Goal: Information Seeking & Learning: Learn about a topic

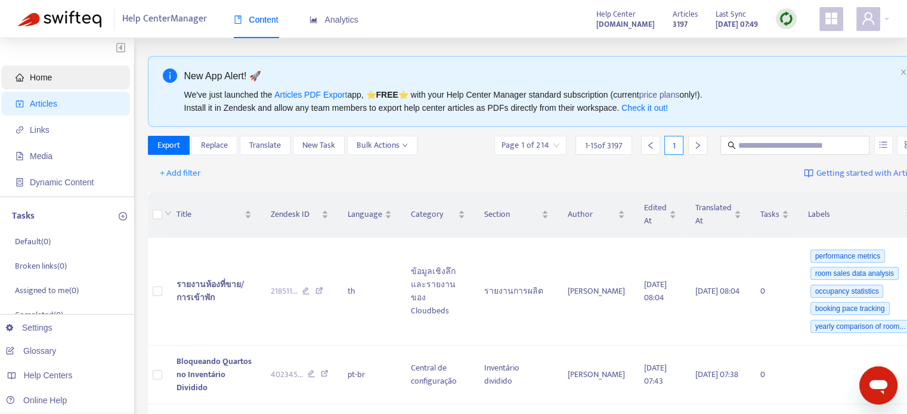
click at [74, 80] on span "Home" at bounding box center [68, 78] width 105 height 24
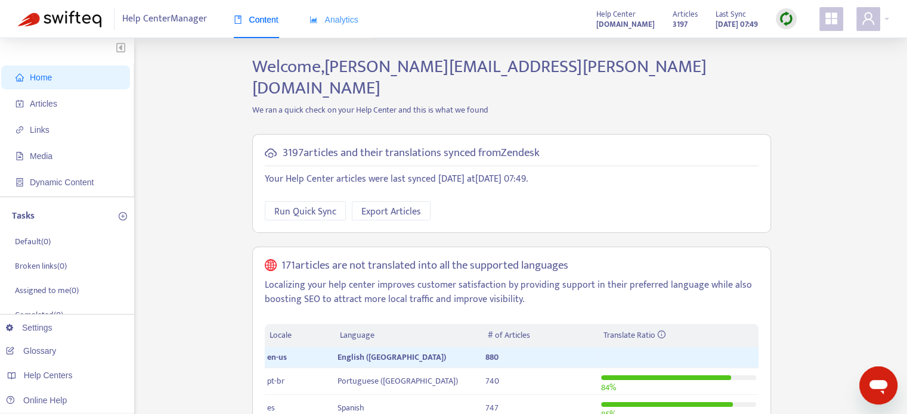
click at [334, 27] on div "Analytics" at bounding box center [333, 20] width 49 height 36
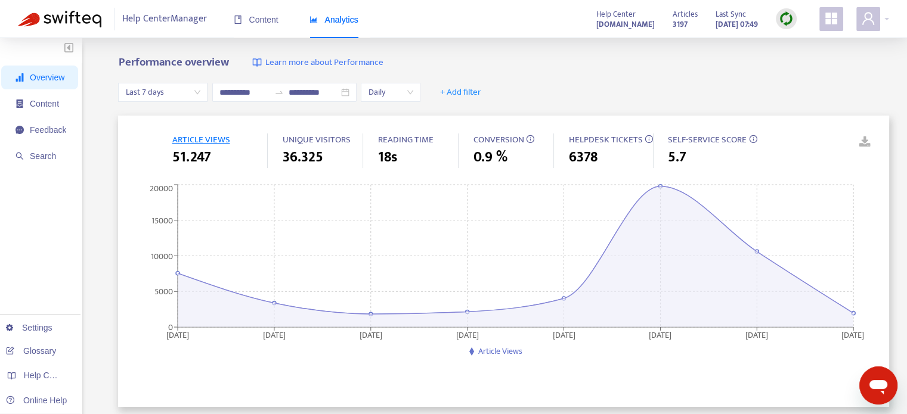
click at [485, 138] on span "CONVERSION" at bounding box center [498, 139] width 51 height 15
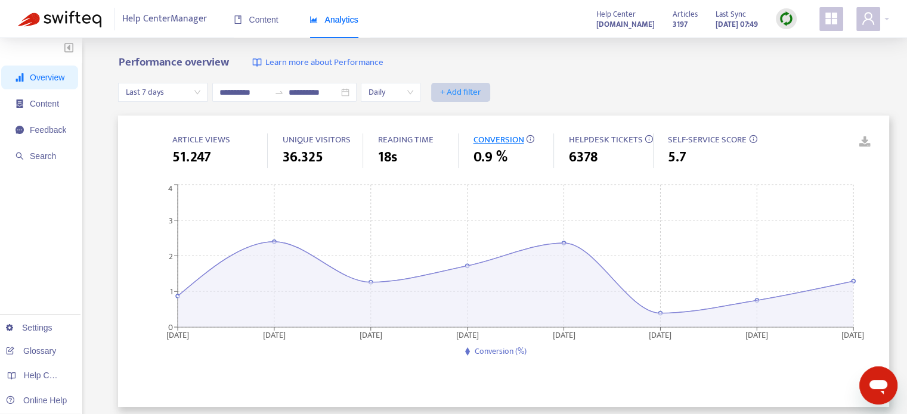
click at [481, 85] on span "+ Add filter" at bounding box center [460, 92] width 41 height 14
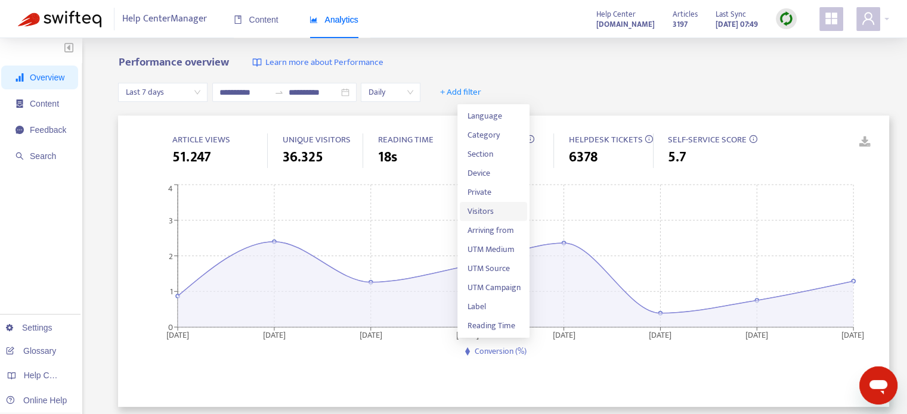
click at [489, 212] on span "Visitors" at bounding box center [493, 211] width 53 height 13
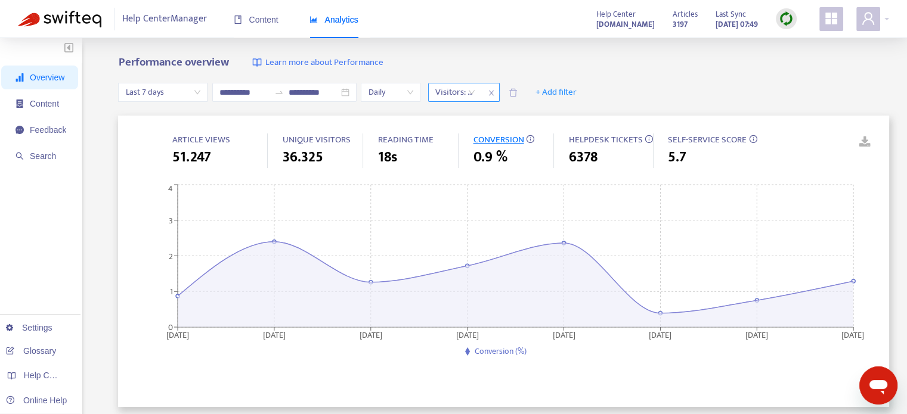
click at [482, 96] on div "Visitors: All" at bounding box center [455, 92] width 53 height 18
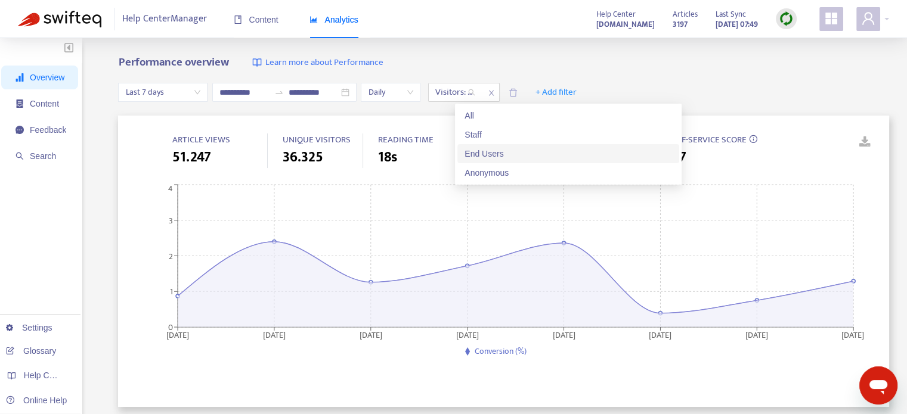
click at [501, 150] on div "End Users" at bounding box center [567, 153] width 207 height 13
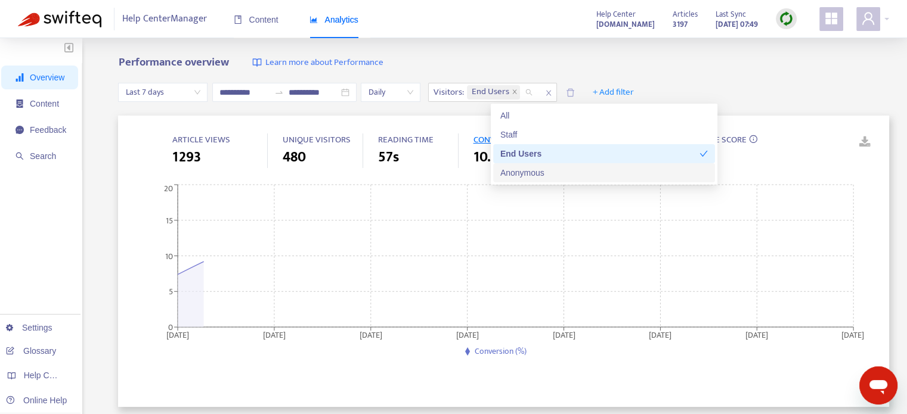
click at [541, 167] on div "Anonymous" at bounding box center [603, 172] width 207 height 13
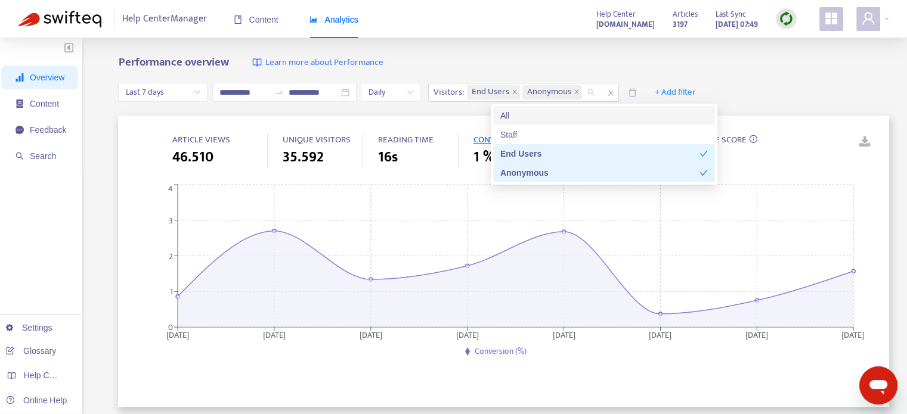
click at [794, 92] on div "**********" at bounding box center [503, 93] width 771 height 46
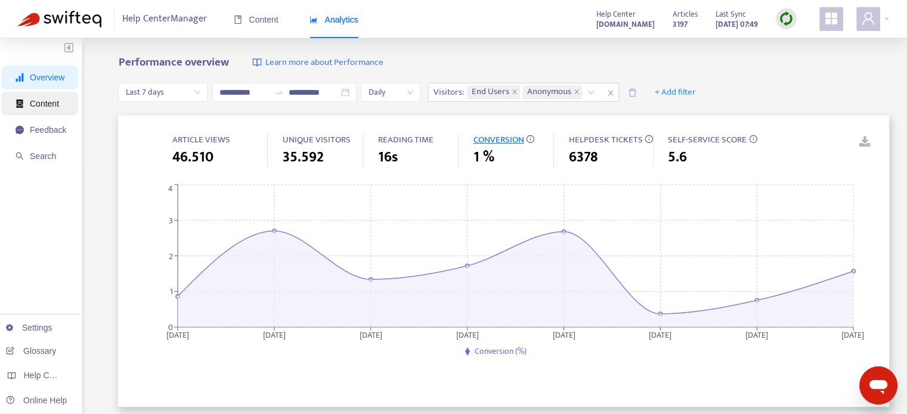
drag, startPoint x: 53, startPoint y: 106, endPoint x: 67, endPoint y: 106, distance: 13.7
click at [53, 106] on span "Content" at bounding box center [44, 104] width 29 height 10
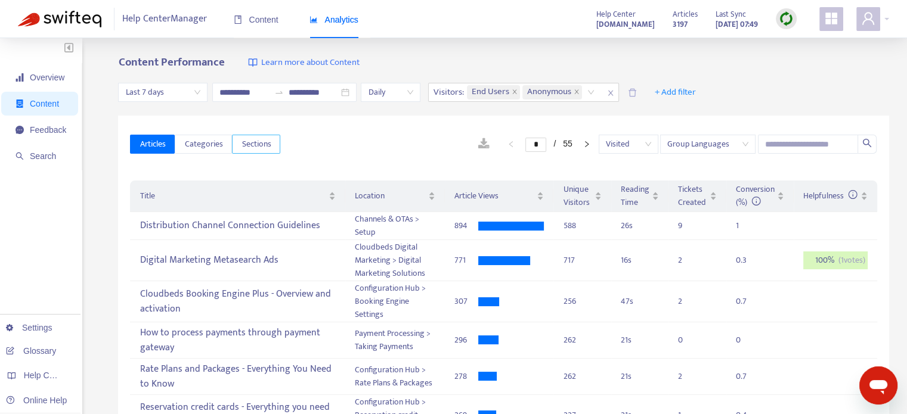
click at [250, 148] on span "Sections" at bounding box center [255, 144] width 29 height 13
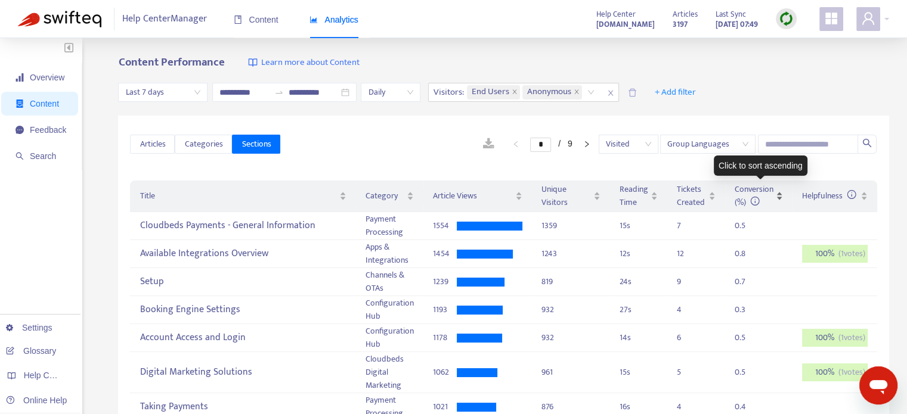
click at [779, 202] on div "Conversion (%)" at bounding box center [759, 196] width 48 height 26
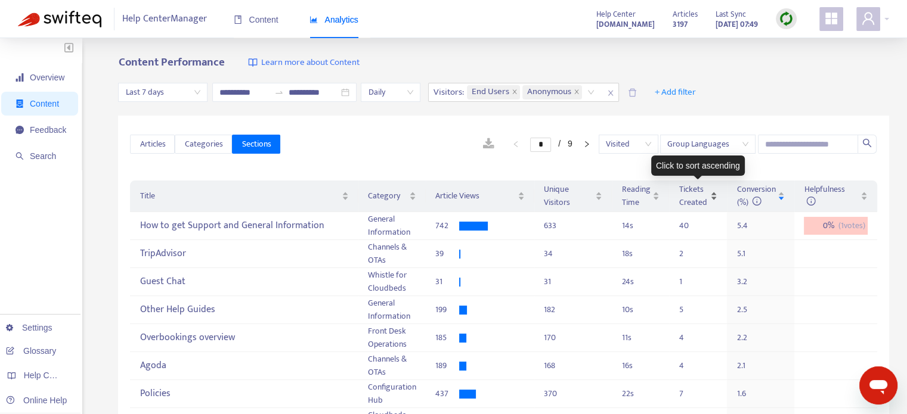
click at [713, 206] on div "Tickets Created" at bounding box center [698, 196] width 39 height 26
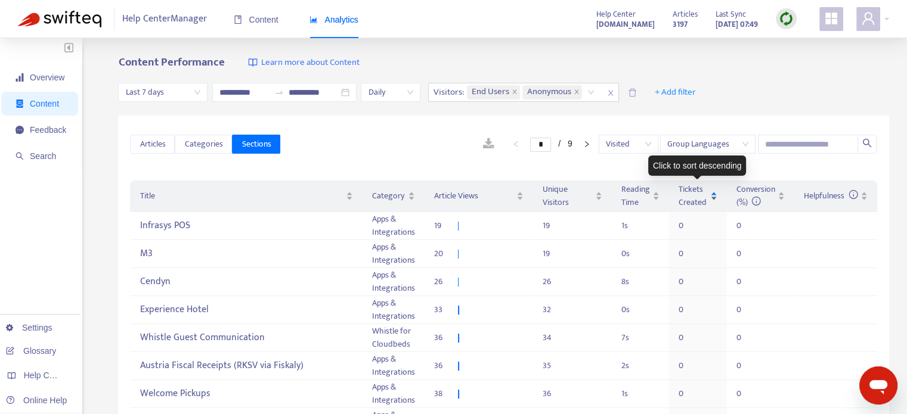
click at [713, 206] on div "Tickets Created" at bounding box center [698, 196] width 39 height 26
